Goal: Task Accomplishment & Management: Use online tool/utility

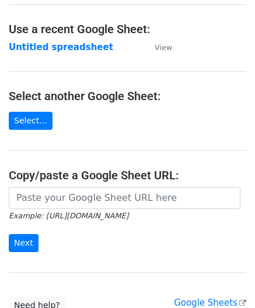
scroll to position [58, 0]
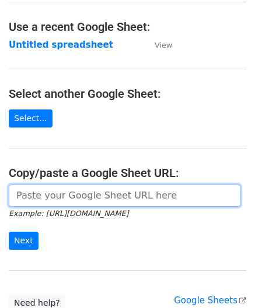
click at [64, 198] on input "url" at bounding box center [124, 196] width 231 height 22
paste input "[URL][DOMAIN_NAME]"
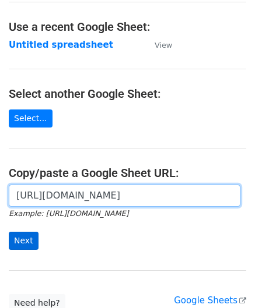
type input "[URL][DOMAIN_NAME]"
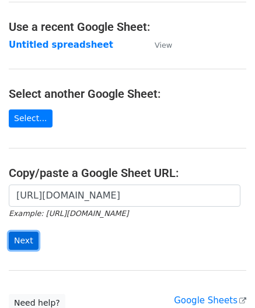
click at [26, 238] on input "Next" at bounding box center [24, 241] width 30 height 18
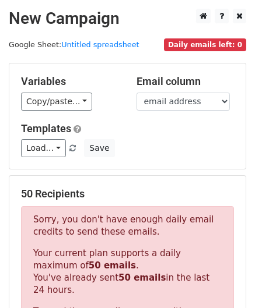
scroll to position [393, 0]
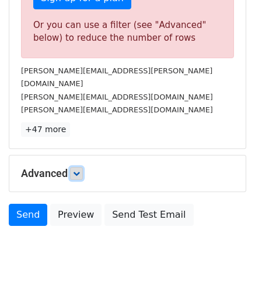
click at [75, 170] on icon at bounding box center [76, 173] width 7 height 7
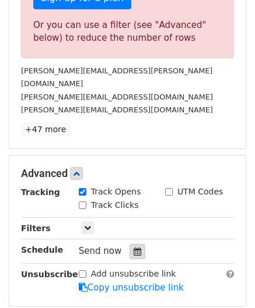
click at [133, 248] on icon at bounding box center [137, 252] width 8 height 8
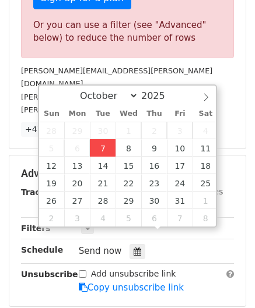
type input "2025-10-07 12:00"
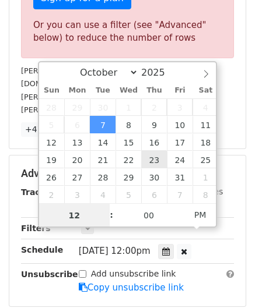
paste input "4"
type input "4"
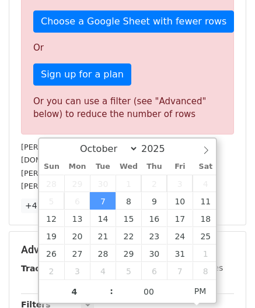
type input "2025-10-07 16:00"
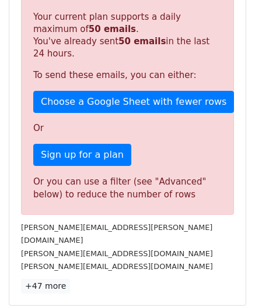
scroll to position [534, 0]
